Goal: Task Accomplishment & Management: Complete application form

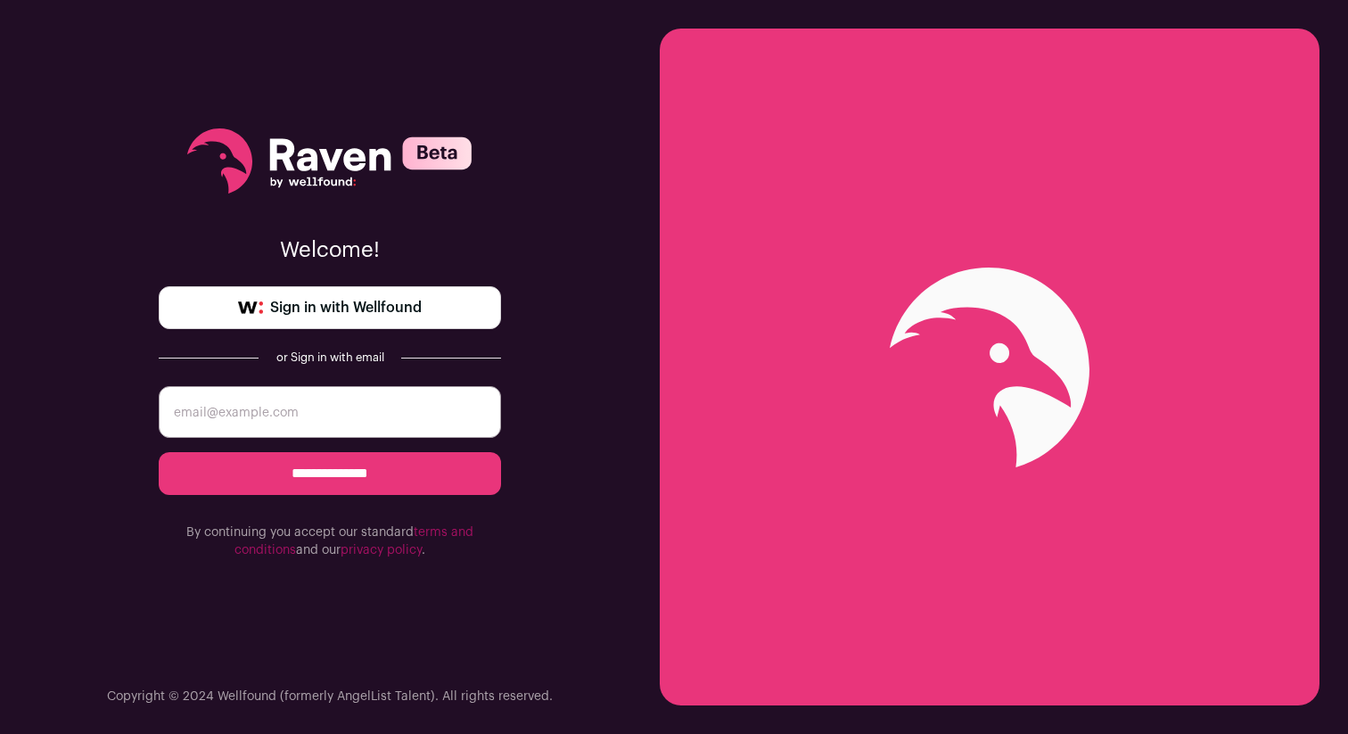
click at [393, 309] on span "Sign in with Wellfound" at bounding box center [346, 307] width 152 height 21
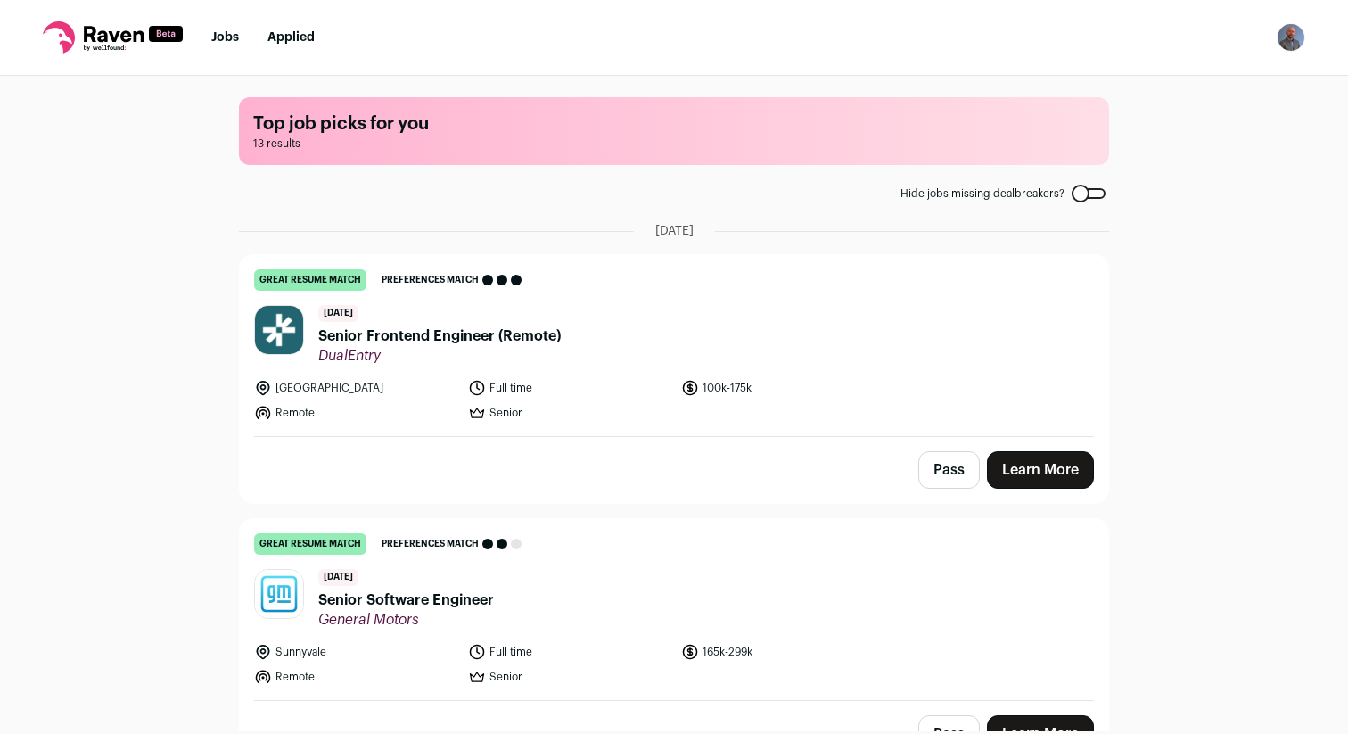
click at [1040, 460] on link "Learn More" at bounding box center [1040, 469] width 107 height 37
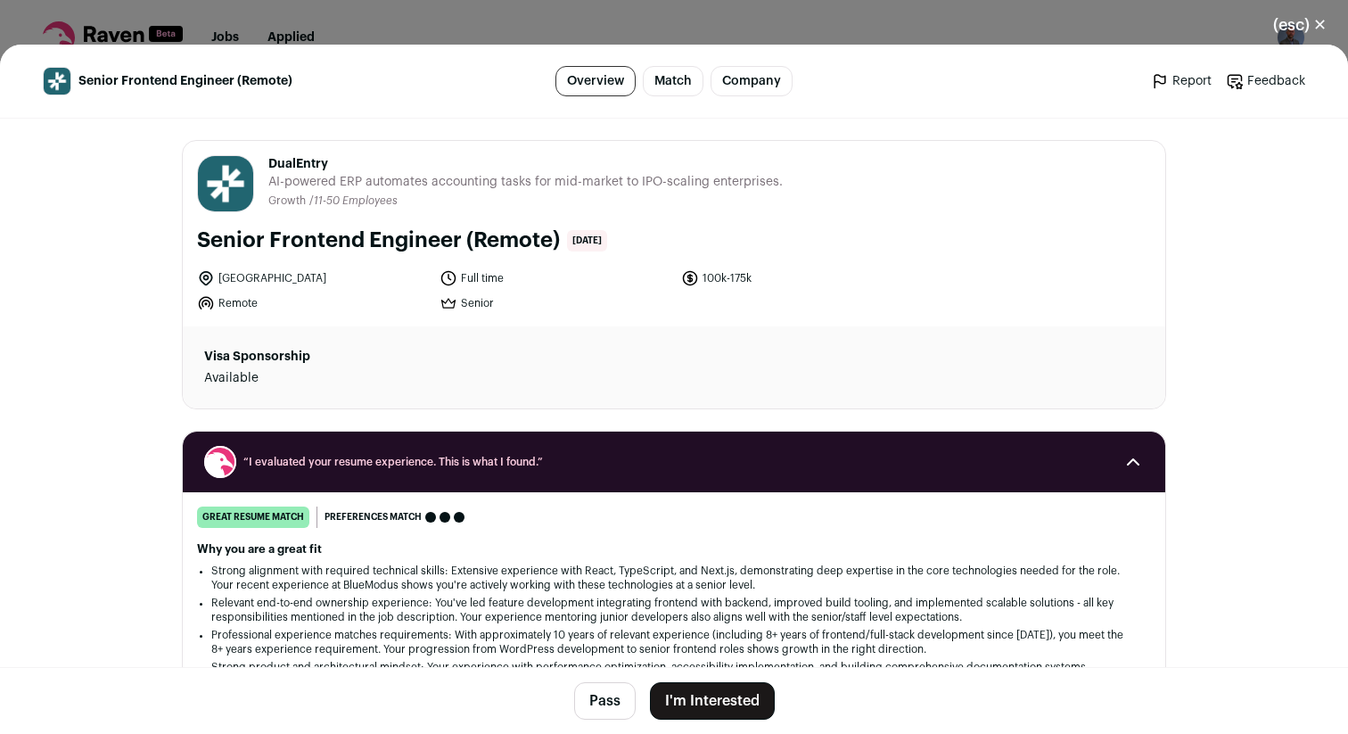
click at [719, 693] on button "I'm Interested" at bounding box center [712, 700] width 125 height 37
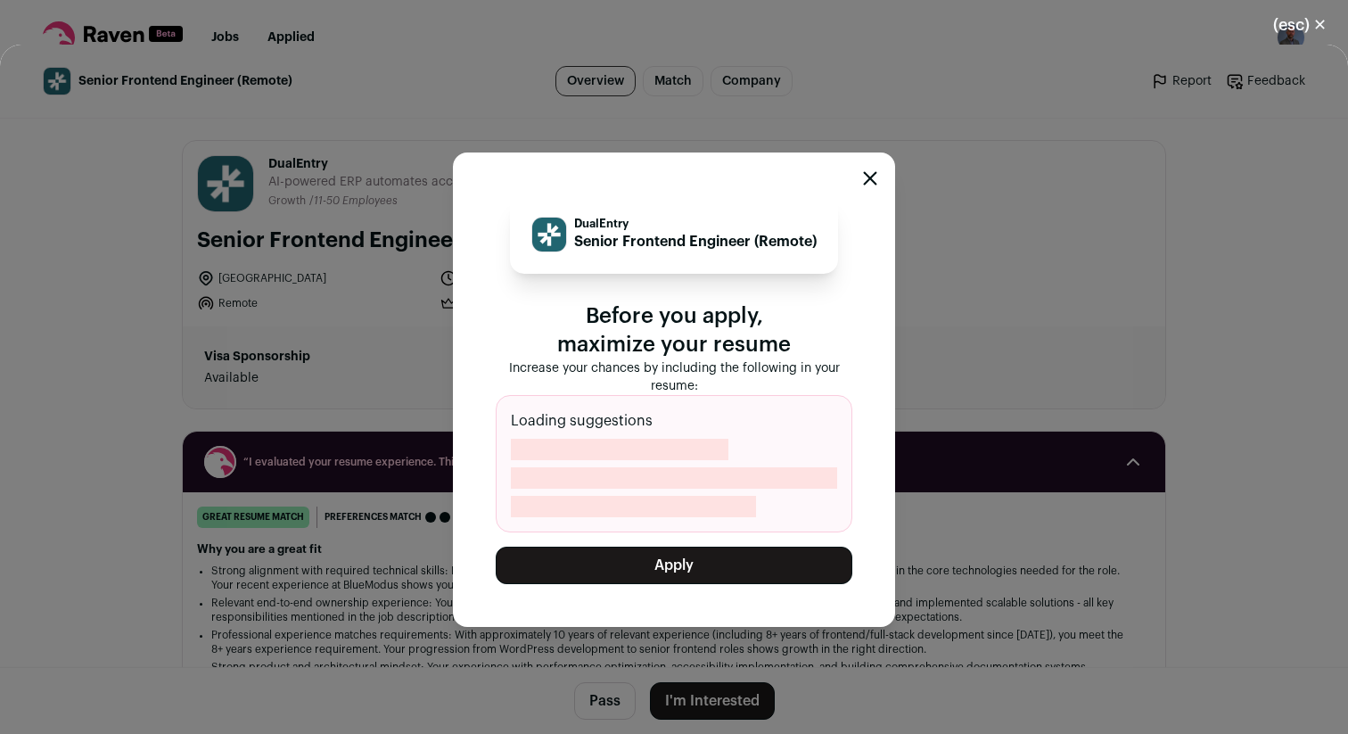
click at [675, 564] on button "Apply" at bounding box center [674, 565] width 357 height 37
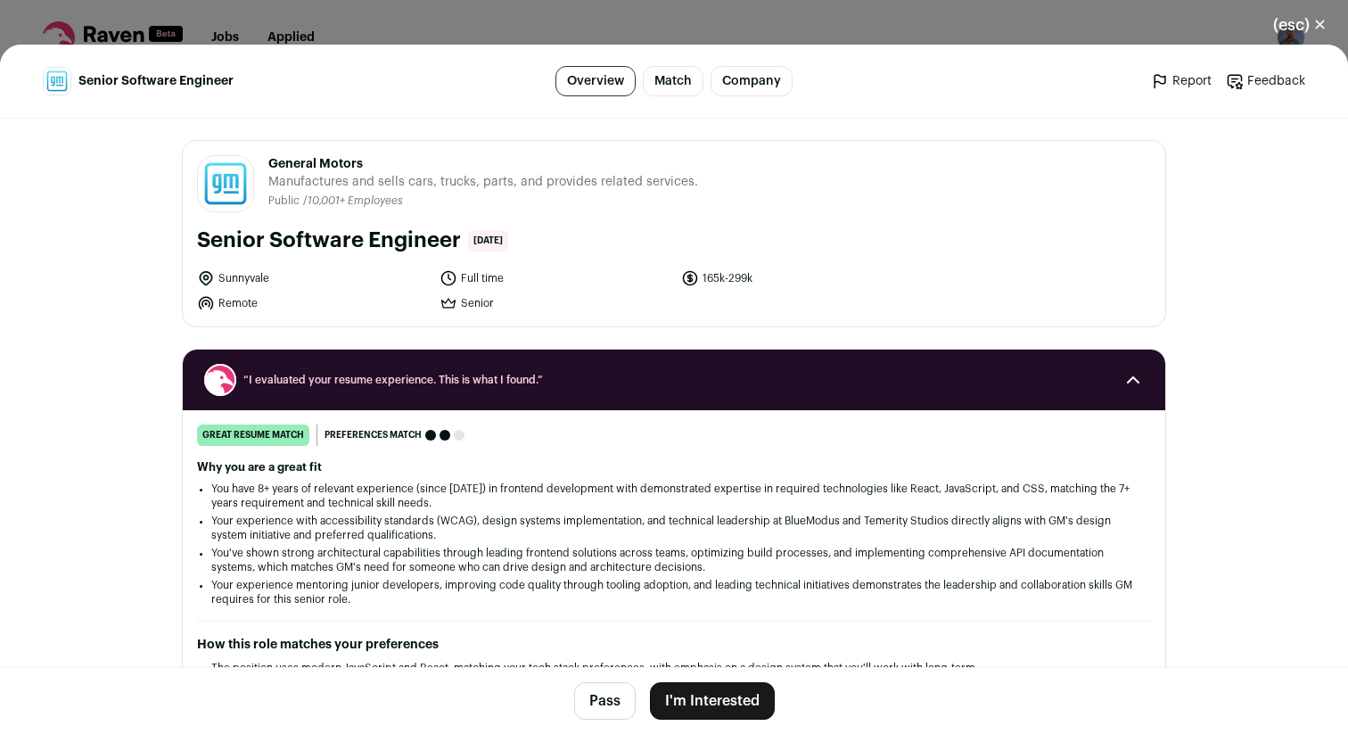
click at [712, 704] on button "I'm Interested" at bounding box center [712, 700] width 125 height 37
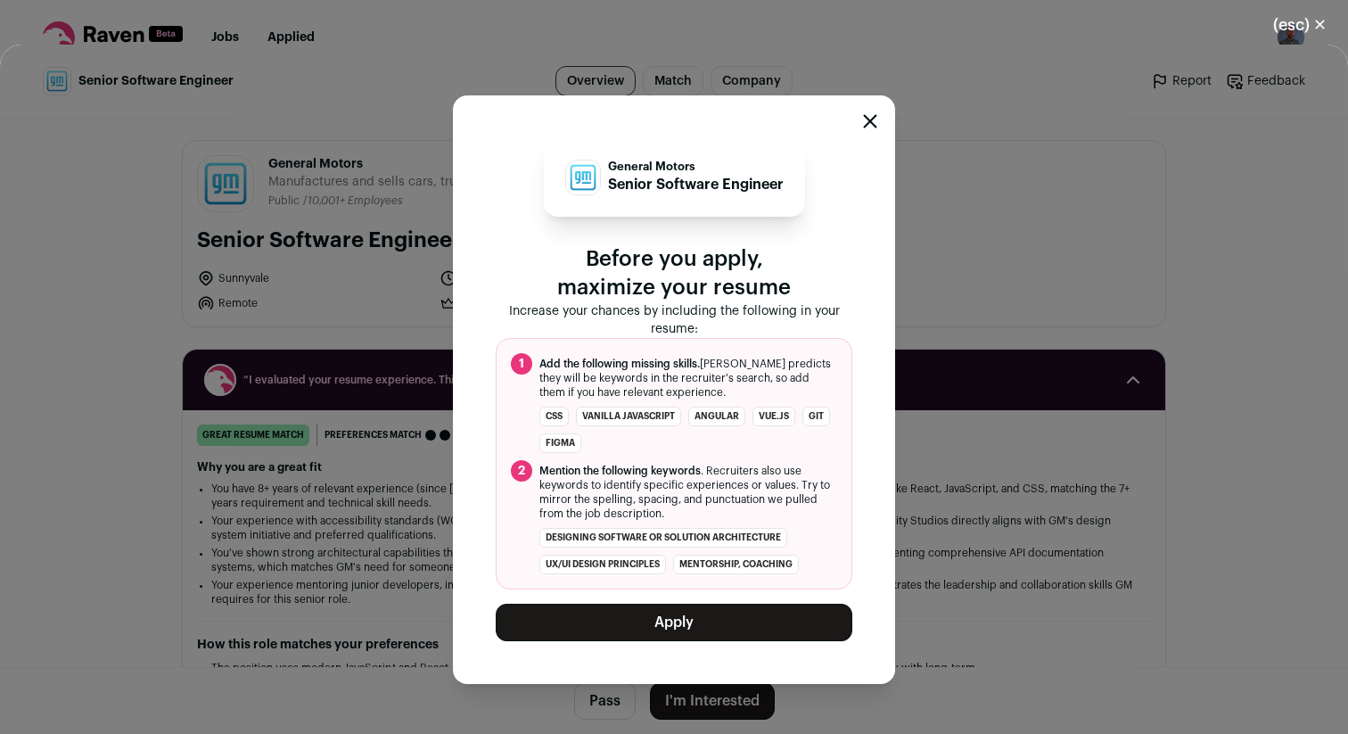
click at [648, 614] on button "Apply" at bounding box center [674, 622] width 357 height 37
